Goal: Information Seeking & Learning: Understand process/instructions

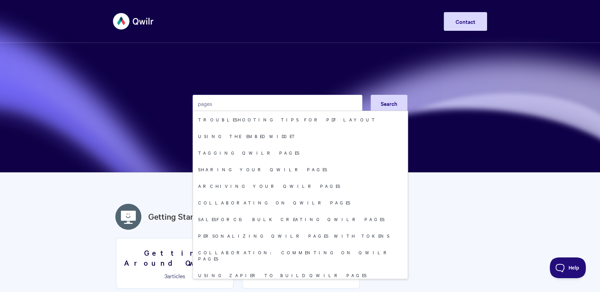
type input "pages"
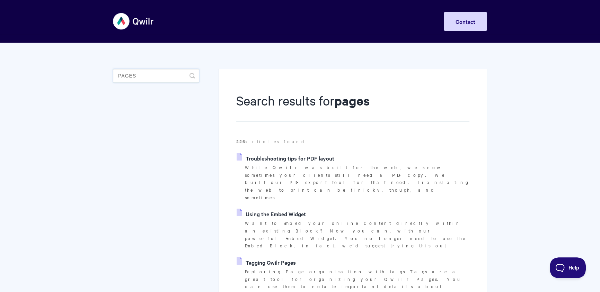
click at [169, 81] on input "pages" at bounding box center [156, 76] width 86 height 14
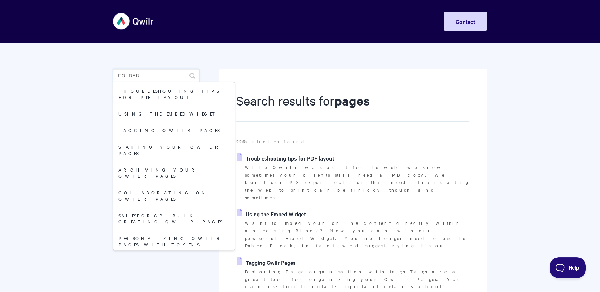
type input "folder"
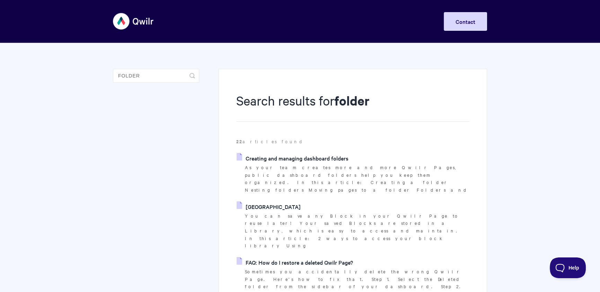
click at [274, 161] on link "Creating and managing dashboard folders" at bounding box center [293, 158] width 112 height 10
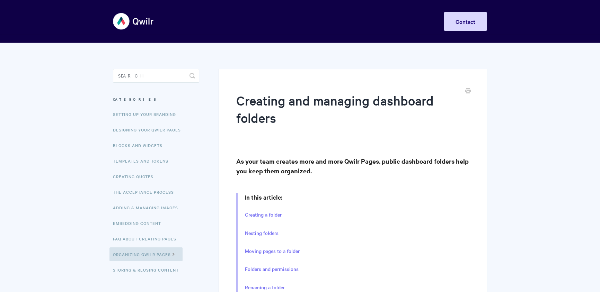
scroll to position [36, 0]
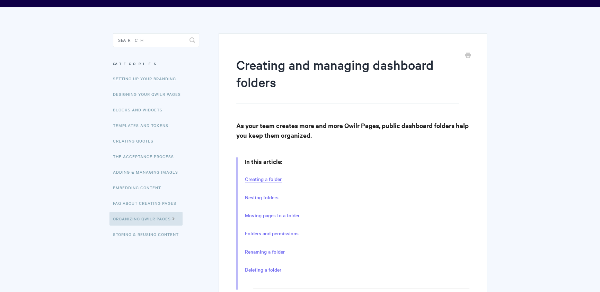
click at [261, 182] on link "Creating a folder" at bounding box center [263, 180] width 37 height 8
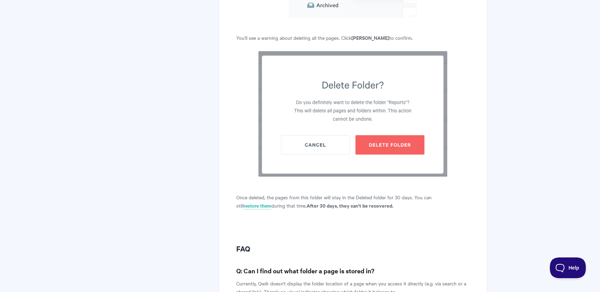
scroll to position [2342, 0]
